Goal: Task Accomplishment & Management: Manage account settings

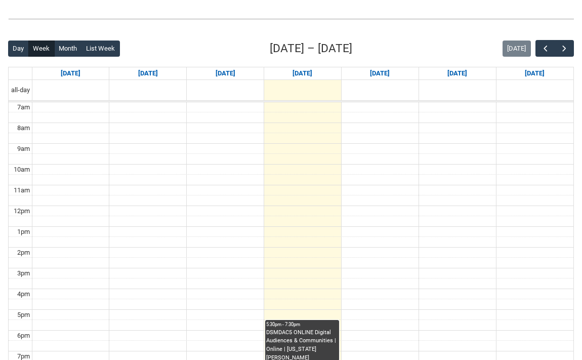
scroll to position [276, 0]
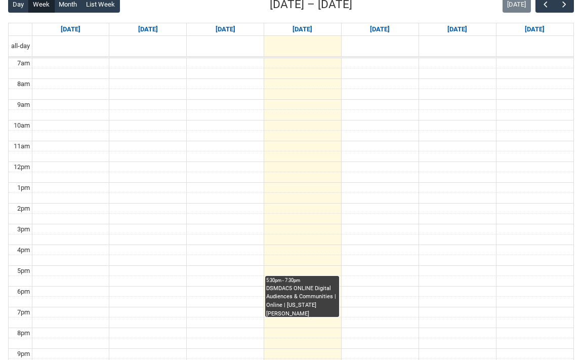
click at [300, 286] on div "DSMDAC5 ONLINE Digital Audiences & Communities | Online | Georgia Enright" at bounding box center [302, 300] width 72 height 32
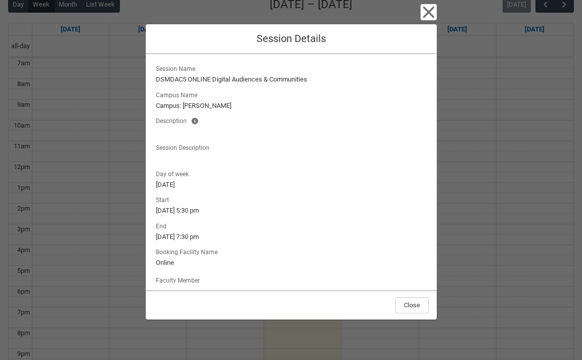
click at [419, 13] on div "Close Session Details Session Name DSMDAC5 ONLINE Digital Audiences & Communiti…" at bounding box center [291, 180] width 291 height 360
click at [422, 13] on icon "button" at bounding box center [428, 12] width 16 height 16
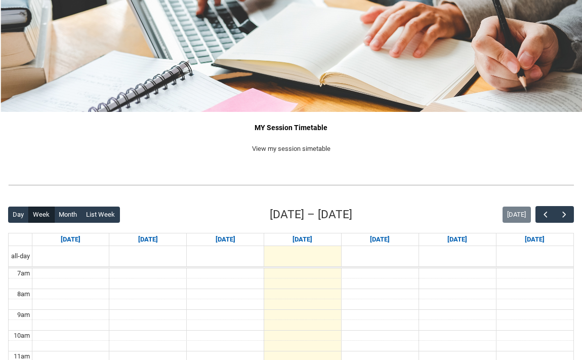
scroll to position [0, 0]
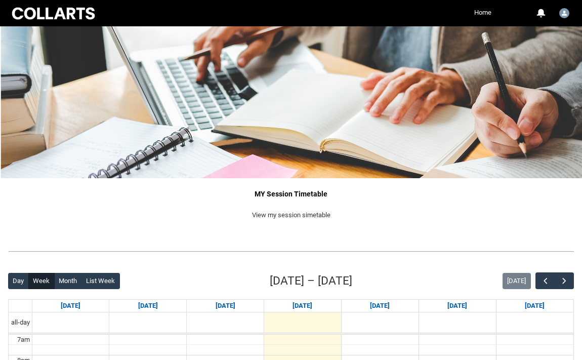
click at [479, 15] on link "Home" at bounding box center [482, 12] width 22 height 15
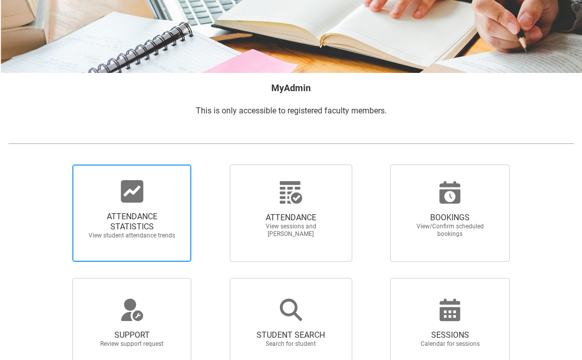
scroll to position [105, 0]
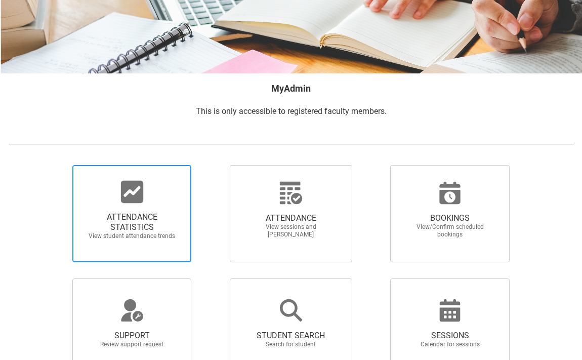
click at [136, 209] on span "ATTENDANCE STATISTICS View student attendance trends" at bounding box center [131, 226] width 97 height 44
click at [58, 165] on input "ATTENDANCE STATISTICS View student attendance trends" at bounding box center [57, 164] width 1 height 1
radio input "true"
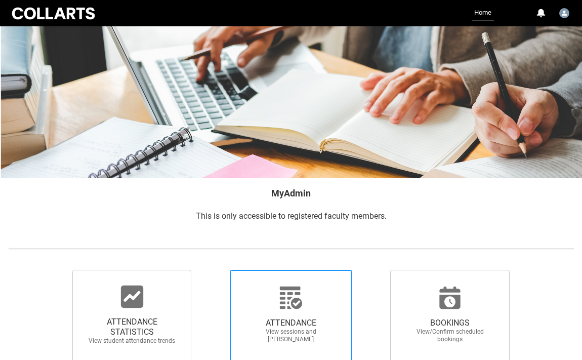
click at [277, 304] on div at bounding box center [290, 297] width 97 height 24
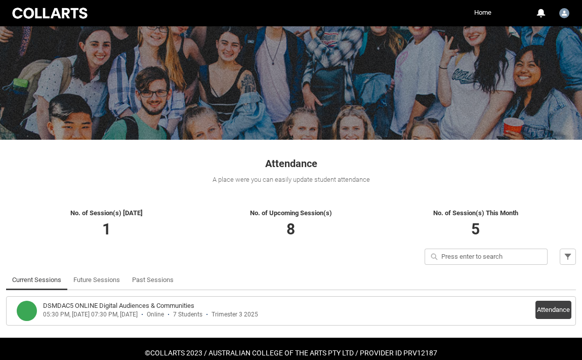
scroll to position [68, 0]
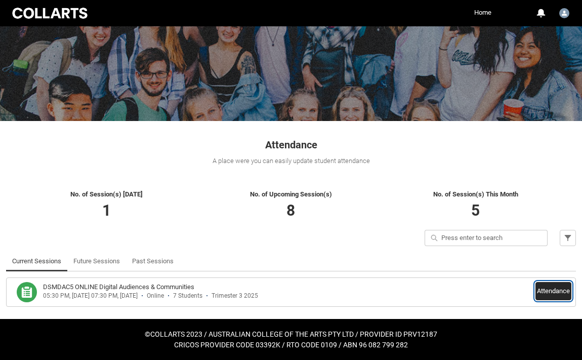
click at [559, 292] on button "Attendance" at bounding box center [553, 291] width 36 height 18
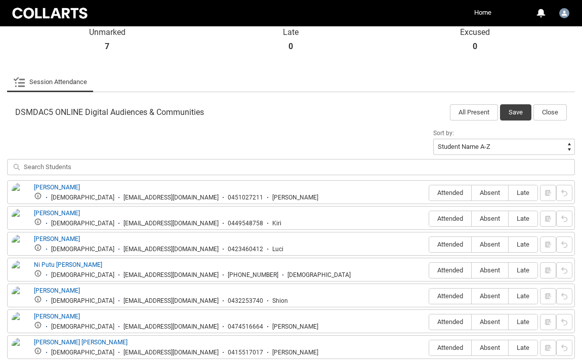
scroll to position [319, 0]
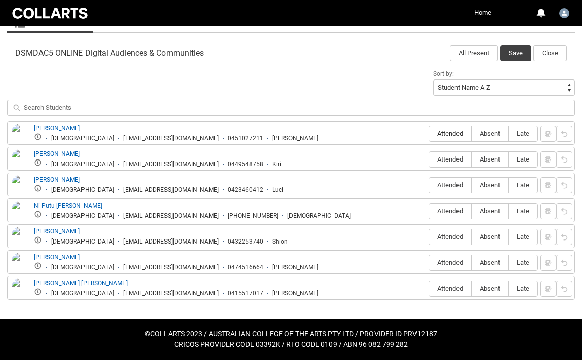
click at [447, 133] on span "Attended" at bounding box center [450, 133] width 42 height 8
click at [429, 133] on input "Attended" at bounding box center [428, 133] width 1 height 1
type lightning-radio-group "Attended"
radio input "true"
click at [448, 159] on span "Attended" at bounding box center [450, 159] width 42 height 8
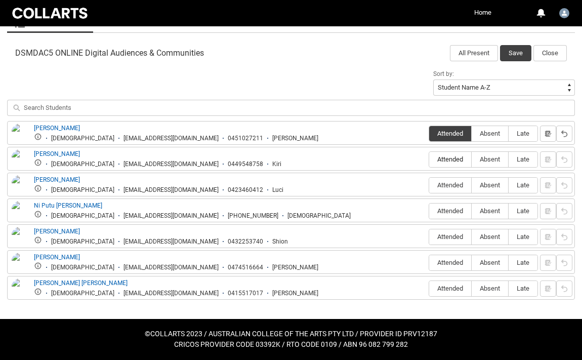
click at [429, 159] on input "Attended" at bounding box center [428, 159] width 1 height 1
type lightning-radio-group "Attended"
radio input "true"
click at [499, 186] on span "Absent" at bounding box center [489, 185] width 36 height 8
click at [471, 185] on input "Absent" at bounding box center [471, 185] width 1 height 1
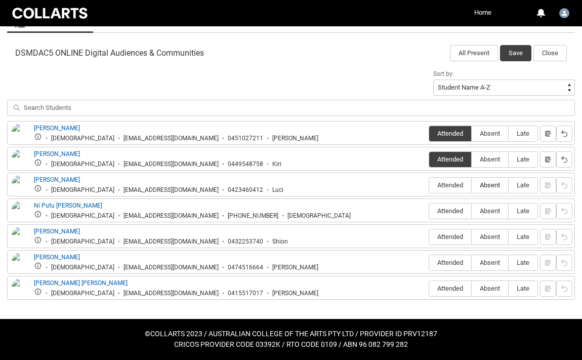
type lightning-radio-group "Absent"
radio input "true"
click at [492, 216] on label "Absent" at bounding box center [489, 211] width 36 height 16
click at [471, 211] on input "Absent" at bounding box center [471, 210] width 1 height 1
type lightning-radio-group "Absent"
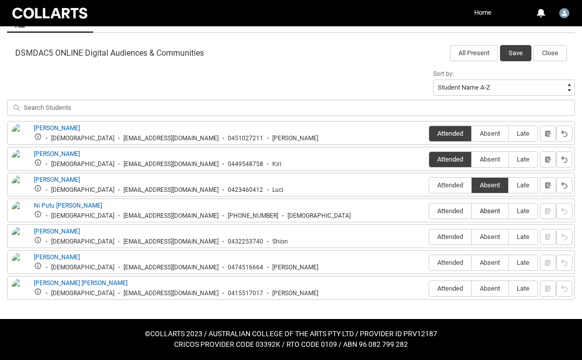
radio input "true"
click at [488, 238] on span "Absent" at bounding box center [489, 237] width 36 height 8
click at [471, 237] on input "Absent" at bounding box center [471, 236] width 1 height 1
type lightning-radio-group "Absent"
radio input "true"
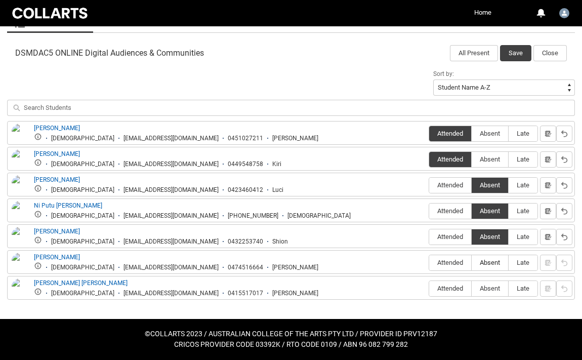
click at [489, 256] on label "Absent" at bounding box center [489, 263] width 36 height 16
click at [471, 262] on input "Absent" at bounding box center [471, 262] width 1 height 1
type lightning-radio-group "Absent"
radio input "true"
click at [439, 289] on span "Attended" at bounding box center [450, 288] width 42 height 8
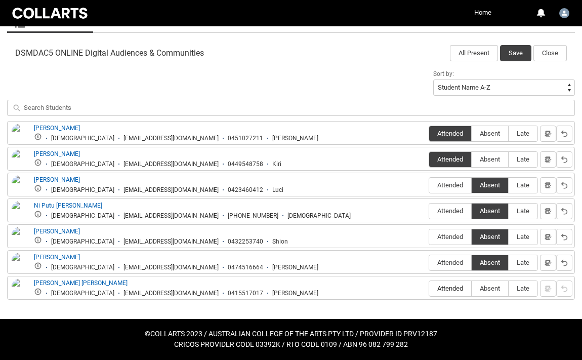
click at [429, 288] on input "Attended" at bounding box center [428, 288] width 1 height 1
type lightning-radio-group "Attended"
radio input "true"
click at [509, 56] on button "Save" at bounding box center [515, 53] width 31 height 16
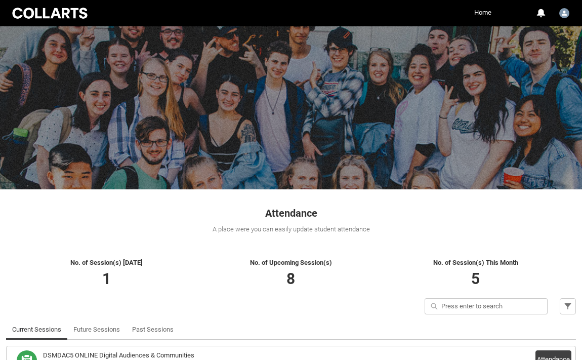
scroll to position [68, 0]
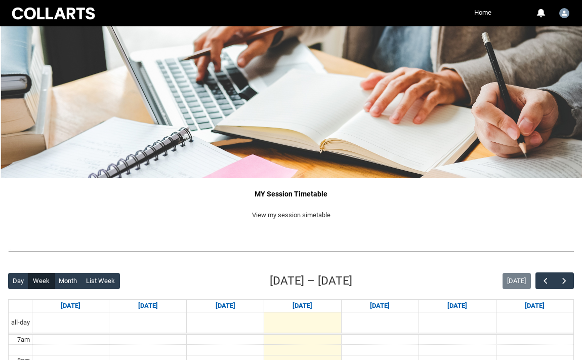
drag, startPoint x: 482, startPoint y: 9, endPoint x: 469, endPoint y: 20, distance: 16.9
click at [482, 9] on link "Home" at bounding box center [482, 12] width 22 height 15
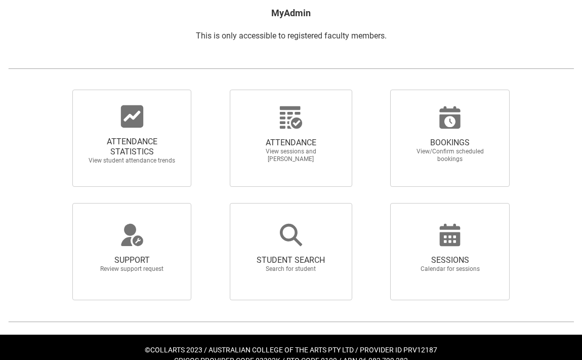
scroll to position [196, 0]
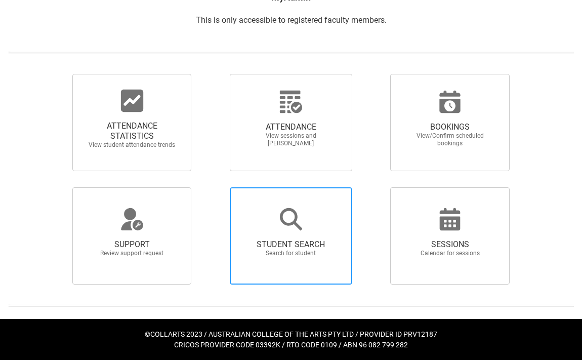
click at [283, 242] on span "STUDENT SEARCH" at bounding box center [290, 244] width 89 height 10
click at [214, 187] on input "STUDENT SEARCH Search for student" at bounding box center [214, 187] width 1 height 1
radio input "true"
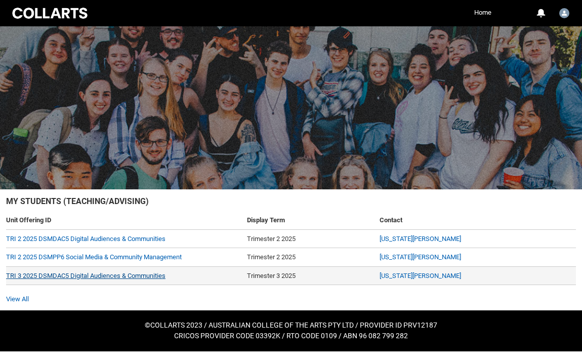
click at [113, 277] on link "TRI 3 2025 DSMDAC5 Digital Audiences & Communities" at bounding box center [85, 276] width 159 height 8
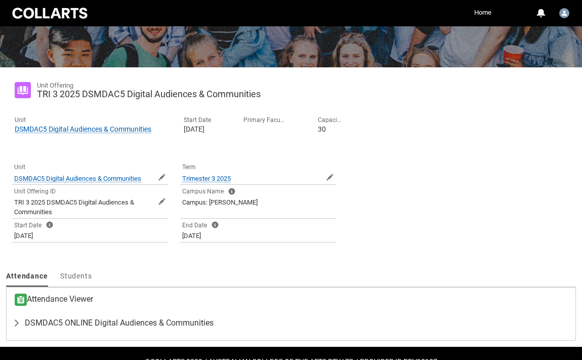
scroll to position [149, 0]
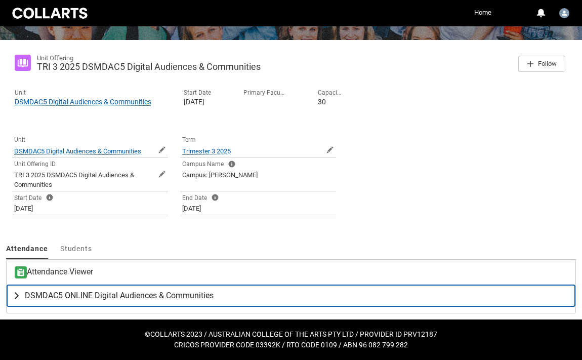
click at [14, 296] on lightning-primitive-icon "button" at bounding box center [19, 295] width 12 height 10
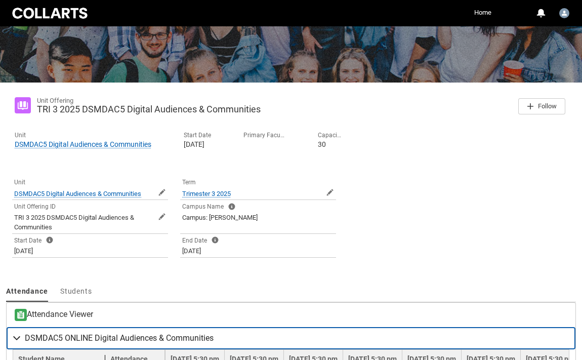
scroll to position [63, 0]
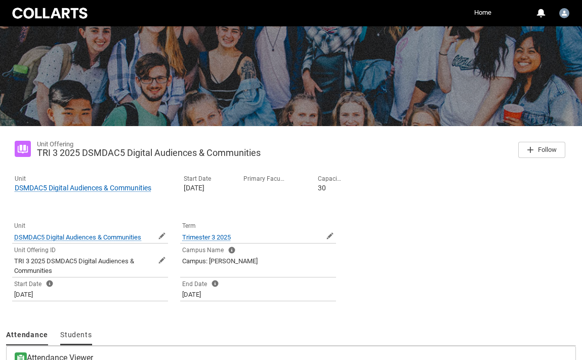
click at [73, 337] on span "Students" at bounding box center [76, 334] width 32 height 8
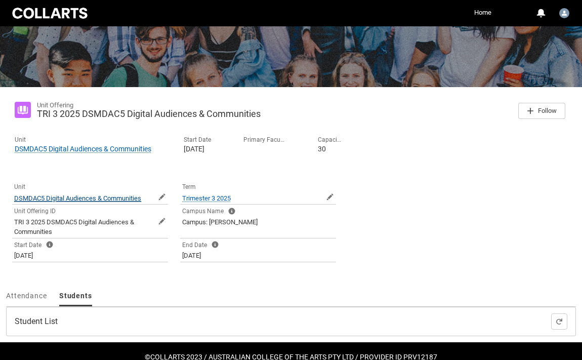
scroll to position [125, 0]
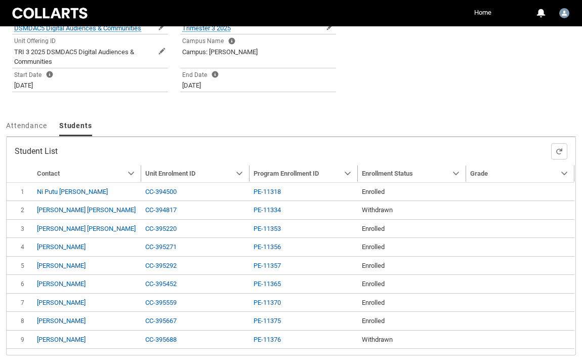
type input "214"
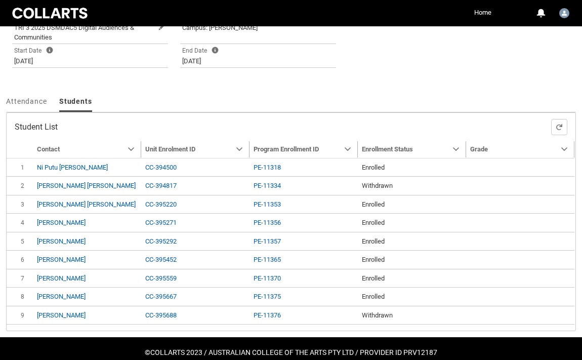
scroll to position [297, 0]
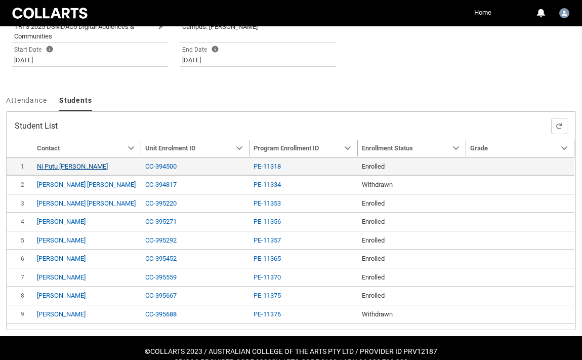
click at [79, 165] on link "Ni Putu Gita Mahadewi" at bounding box center [72, 166] width 71 height 8
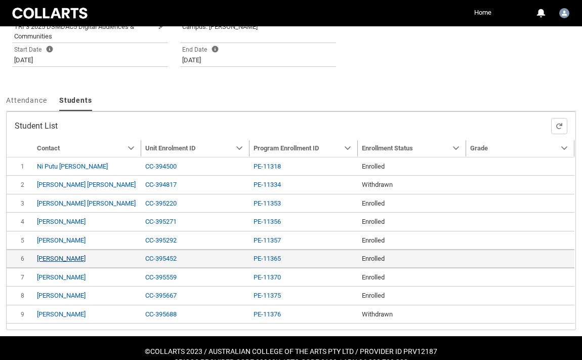
click at [56, 257] on link "Chloe Renae Turner" at bounding box center [61, 258] width 49 height 8
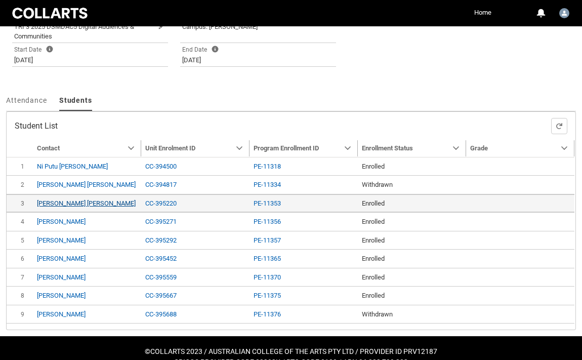
click at [72, 201] on link "Veronica Gomez Zuluaga" at bounding box center [86, 203] width 99 height 8
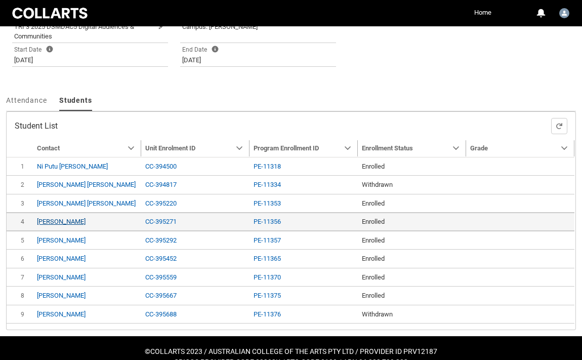
click at [85, 221] on link "Sophie Elizabeth Mallabone" at bounding box center [61, 221] width 49 height 8
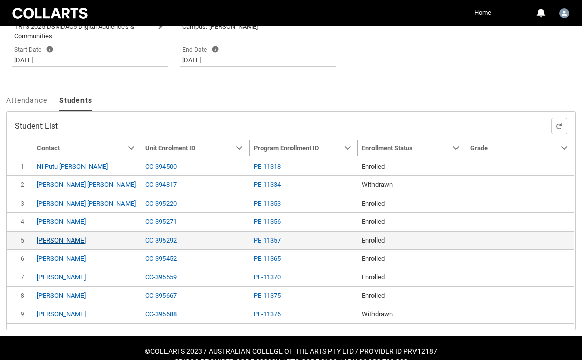
click at [51, 240] on link "Kiri Hawkins" at bounding box center [61, 240] width 49 height 8
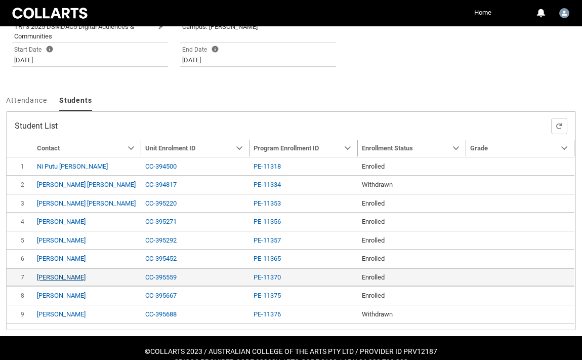
click at [62, 276] on link "Shion Costello" at bounding box center [61, 277] width 49 height 8
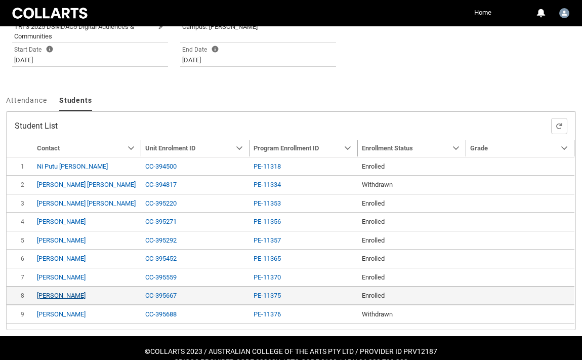
click at [69, 295] on link "Luci Zenadia Robins" at bounding box center [61, 295] width 49 height 8
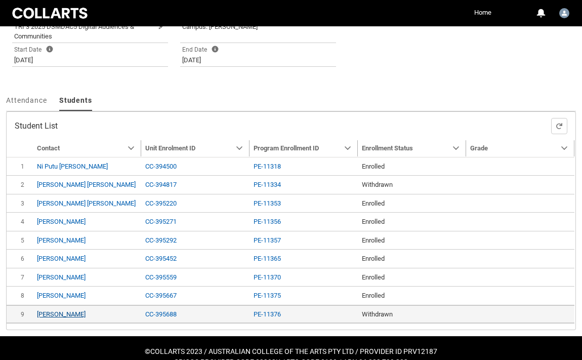
click at [62, 315] on link "Rebecca Hogan" at bounding box center [61, 314] width 49 height 8
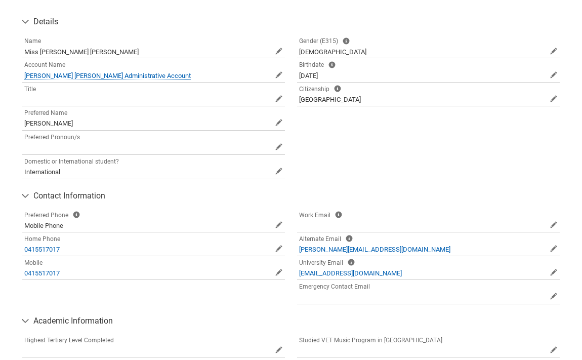
scroll to position [164, 0]
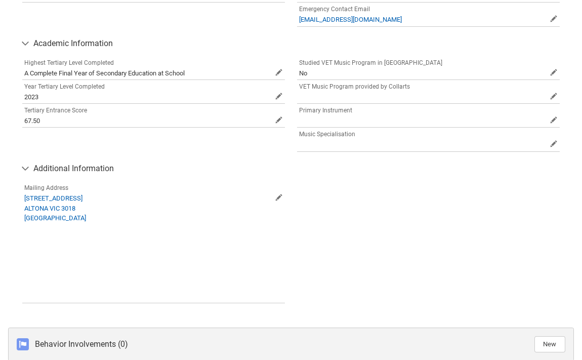
scroll to position [367, 0]
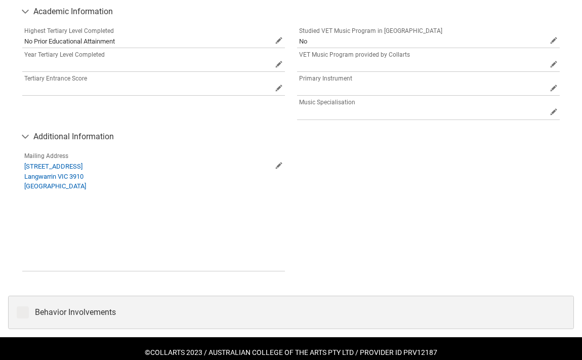
scroll to position [489, 0]
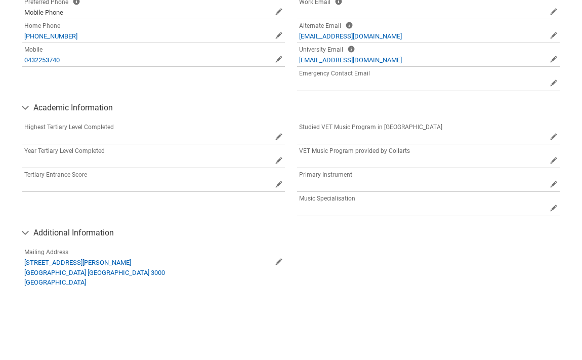
scroll to position [395, 0]
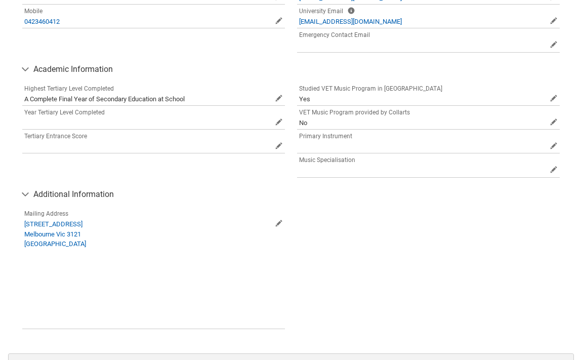
scroll to position [433, 0]
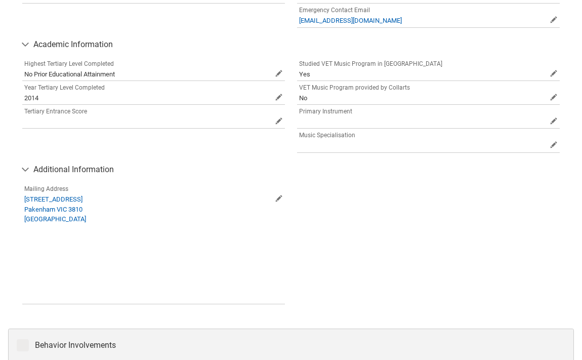
scroll to position [458, 0]
